Goal: Find specific page/section: Find specific page/section

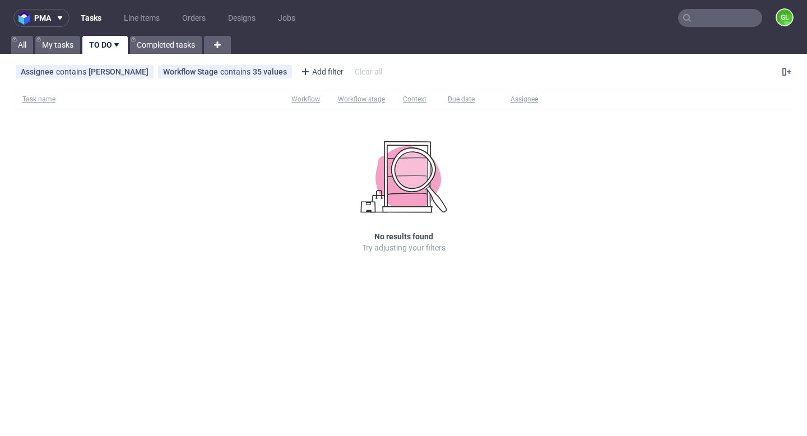
click at [735, 20] on input "text" at bounding box center [720, 18] width 84 height 18
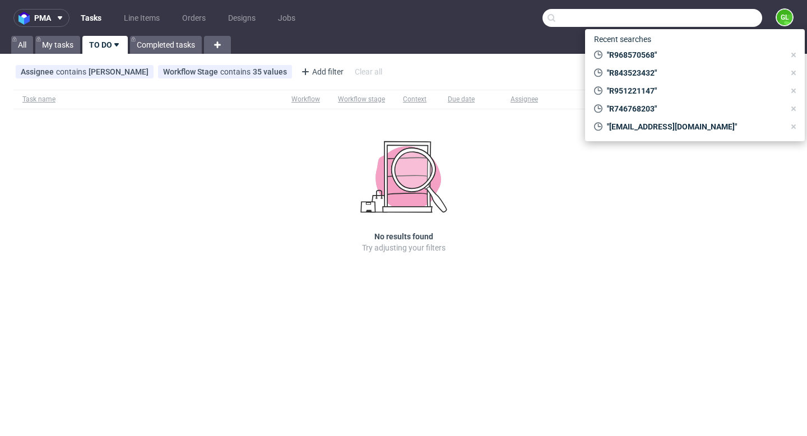
paste input "R517531222"
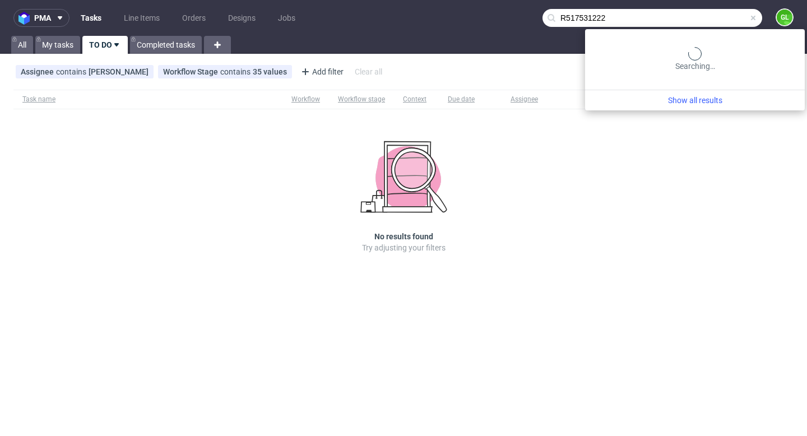
type input "R517531222"
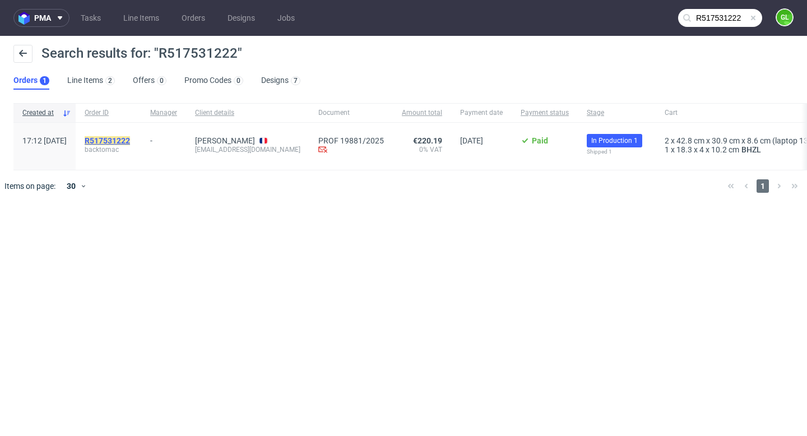
click at [130, 140] on mark "R517531222" at bounding box center [107, 140] width 45 height 9
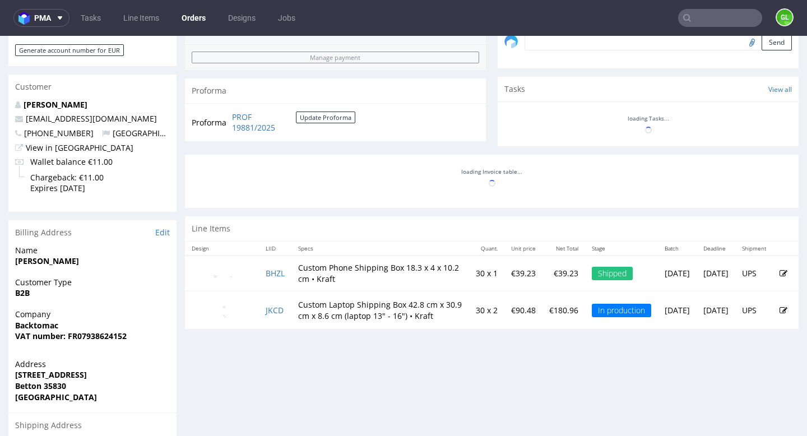
scroll to position [467, 0]
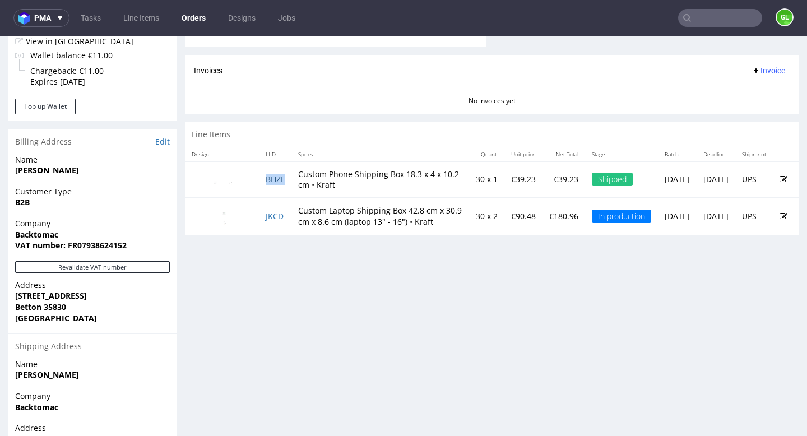
click at [275, 182] on link "BHZL" at bounding box center [275, 179] width 19 height 11
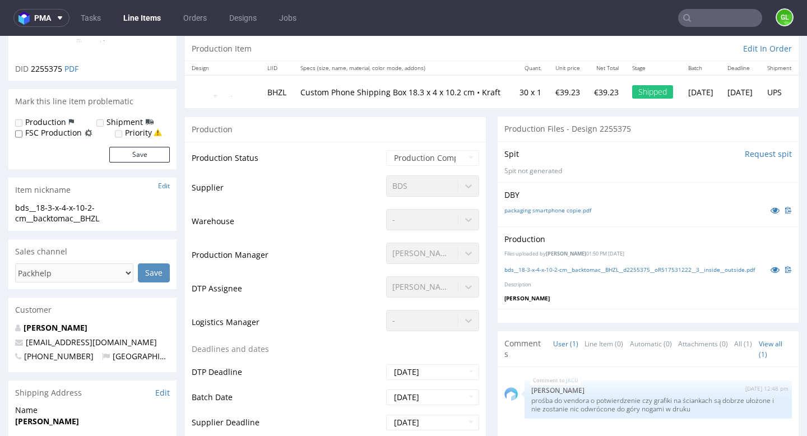
scroll to position [311, 0]
